Goal: Transaction & Acquisition: Obtain resource

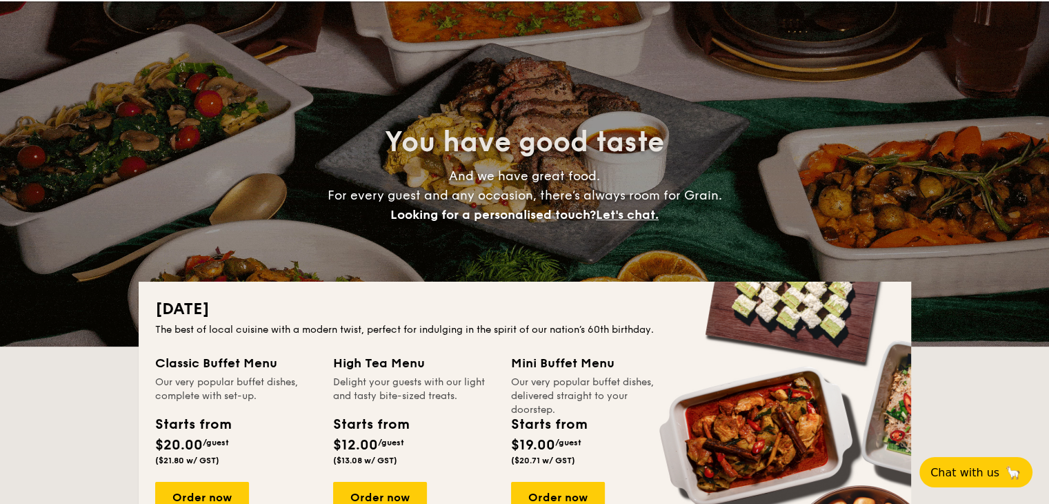
scroll to position [41, 0]
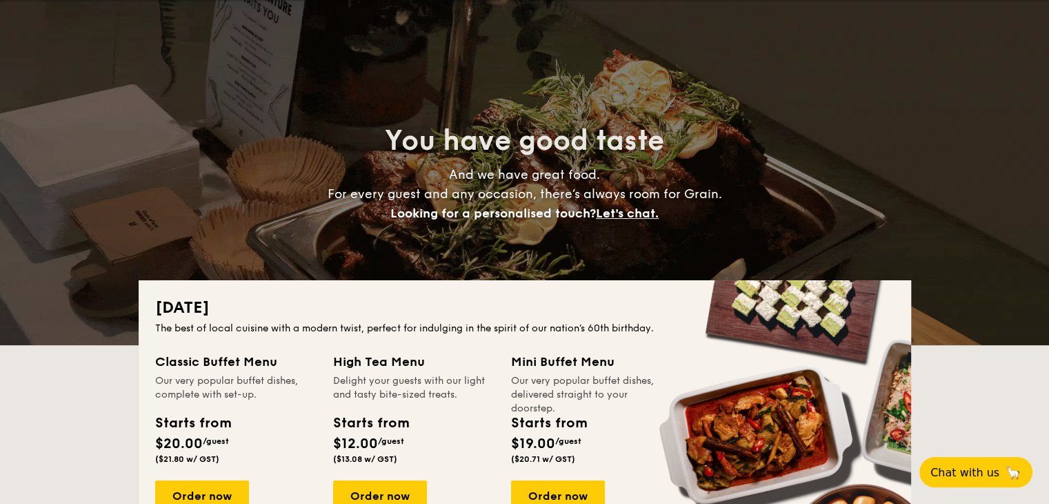
click at [530, 320] on div "[DATE] The best of local cuisine with a modern twist, perfect for indulging in …" at bounding box center [525, 426] width 773 height 293
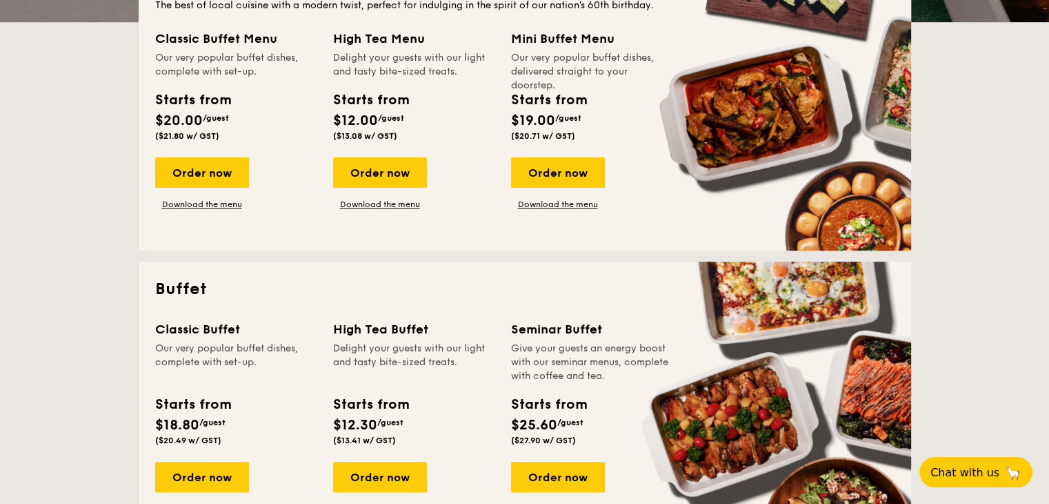
scroll to position [389, 0]
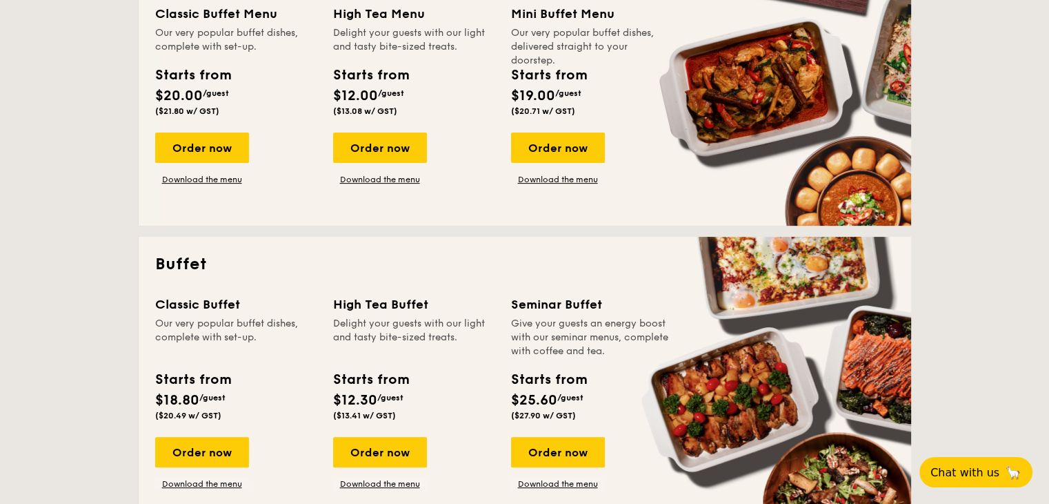
click at [530, 320] on div "Give your guests an energy boost with our seminar menus, complete with coffee a…" at bounding box center [591, 337] width 161 height 41
click at [573, 475] on div "Order now Download the menu" at bounding box center [558, 463] width 94 height 52
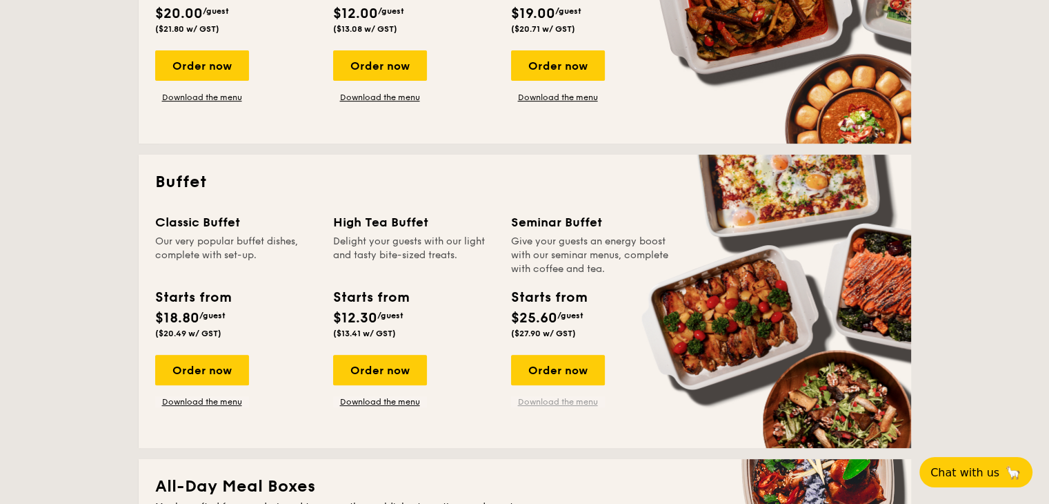
scroll to position [474, 0]
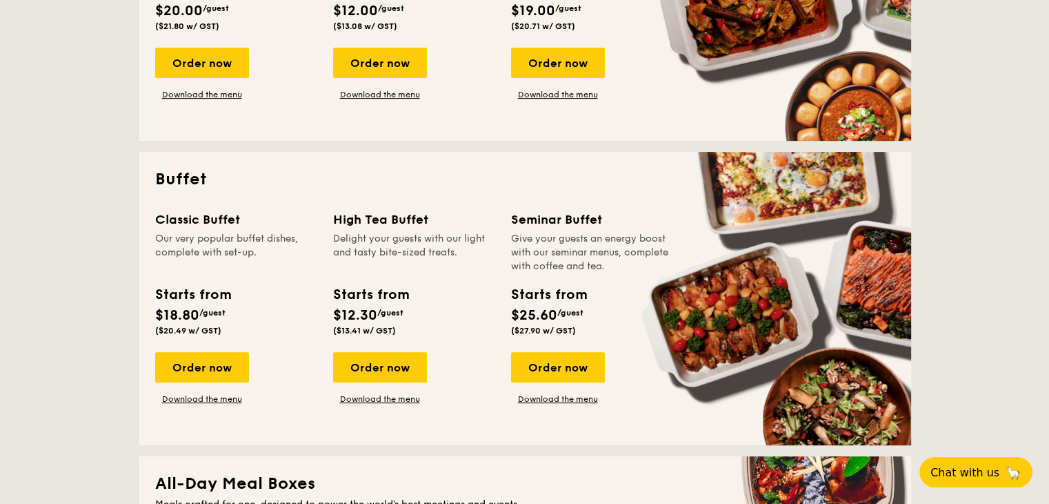
click at [555, 276] on div "Seminar Buffet Give your guests an energy boost with our seminar menus, complet…" at bounding box center [591, 275] width 161 height 131
drag, startPoint x: 563, startPoint y: 219, endPoint x: 537, endPoint y: 335, distance: 119.3
click at [537, 335] on div "Seminar Buffet Give your guests an energy boost with our seminar menus, complet…" at bounding box center [591, 275] width 161 height 131
click at [608, 401] on div "Order now Download the menu" at bounding box center [591, 378] width 161 height 52
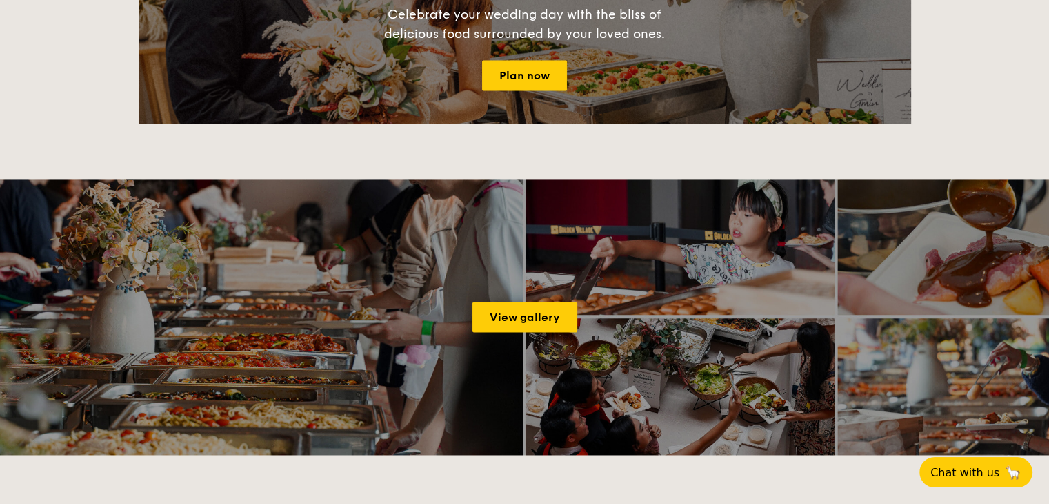
scroll to position [1989, 0]
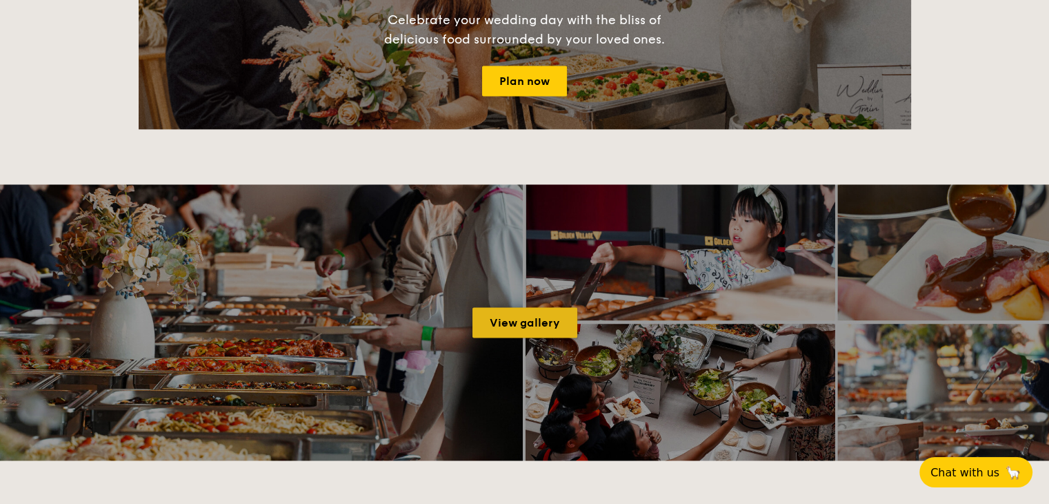
click at [479, 318] on link "View gallery" at bounding box center [525, 322] width 105 height 30
